Goal: Information Seeking & Learning: Learn about a topic

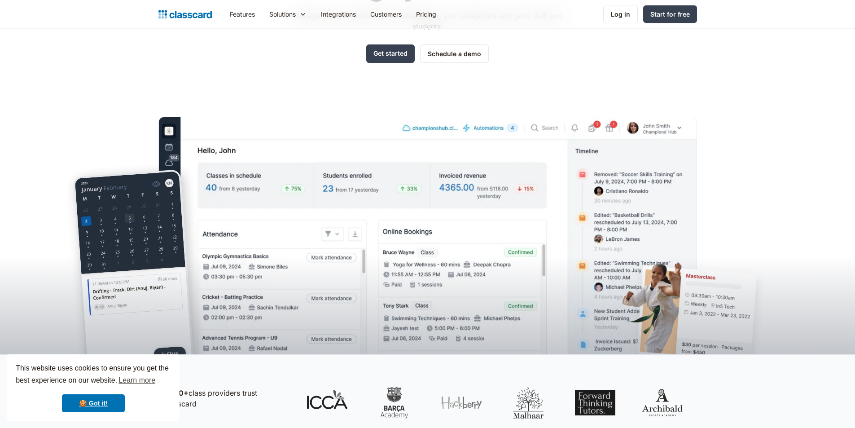
scroll to position [135, 0]
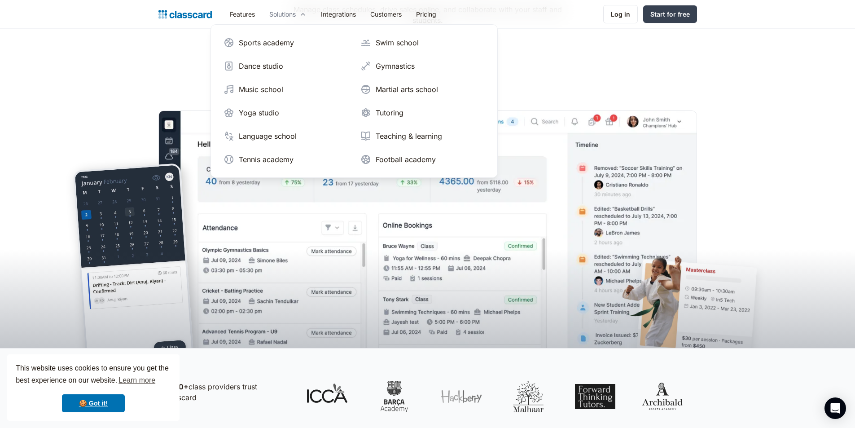
click at [290, 17] on div "Solutions" at bounding box center [282, 13] width 26 height 9
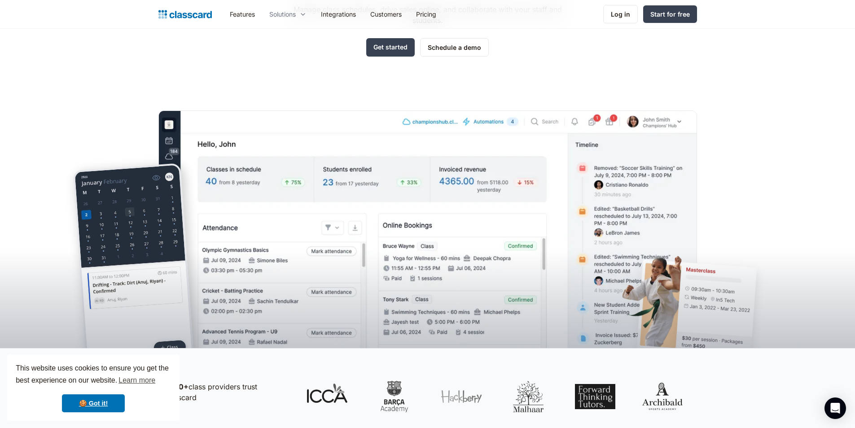
click at [290, 17] on div "Solutions" at bounding box center [282, 13] width 26 height 9
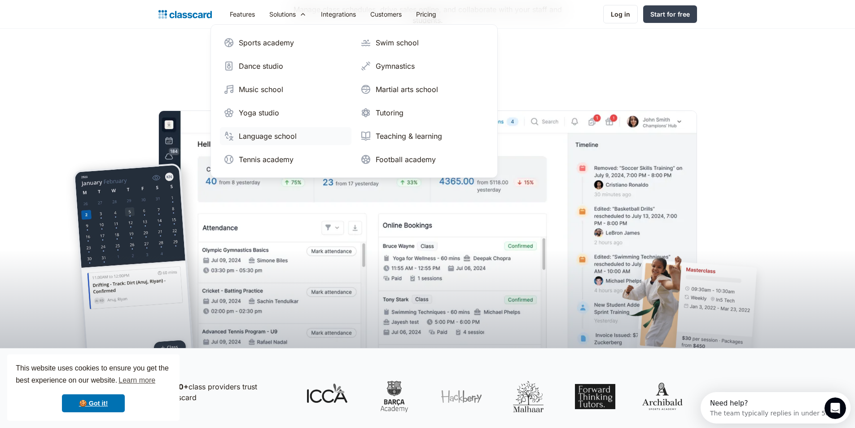
scroll to position [0, 0]
click at [278, 39] on div "Sports academy" at bounding box center [266, 42] width 55 height 11
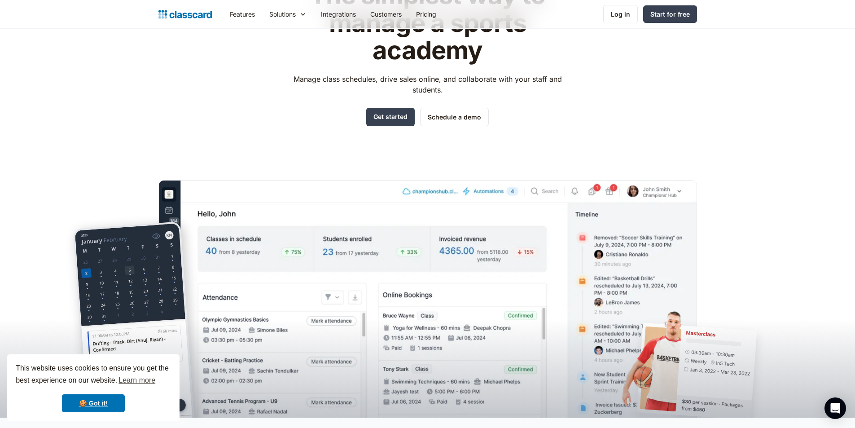
scroll to position [45, 0]
